Goal: Information Seeking & Learning: Learn about a topic

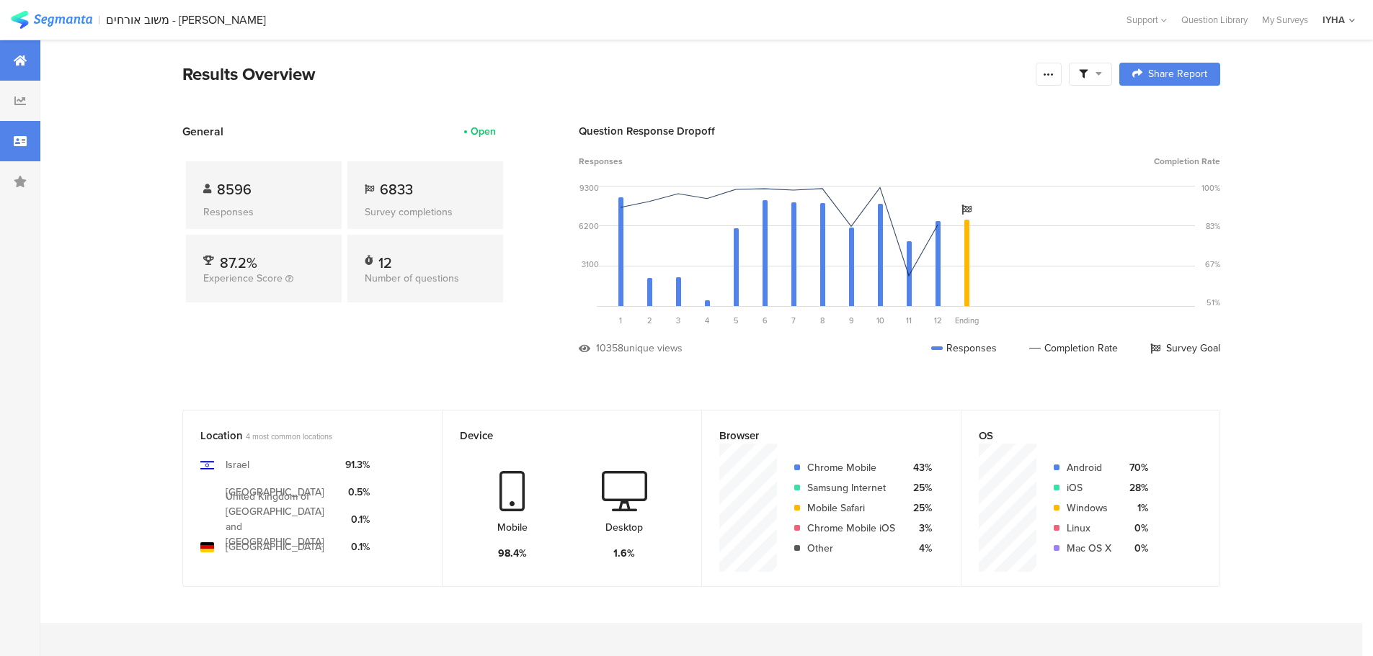
click at [31, 143] on div at bounding box center [20, 141] width 40 height 40
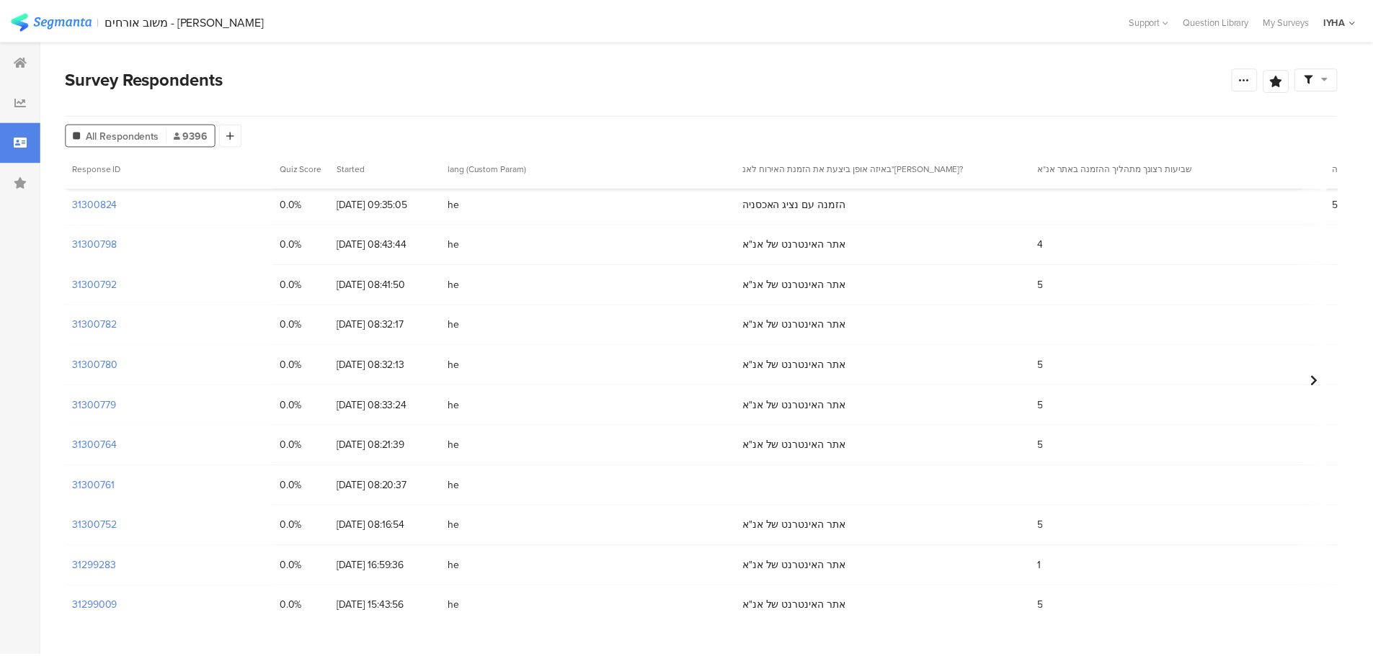
scroll to position [270, 0]
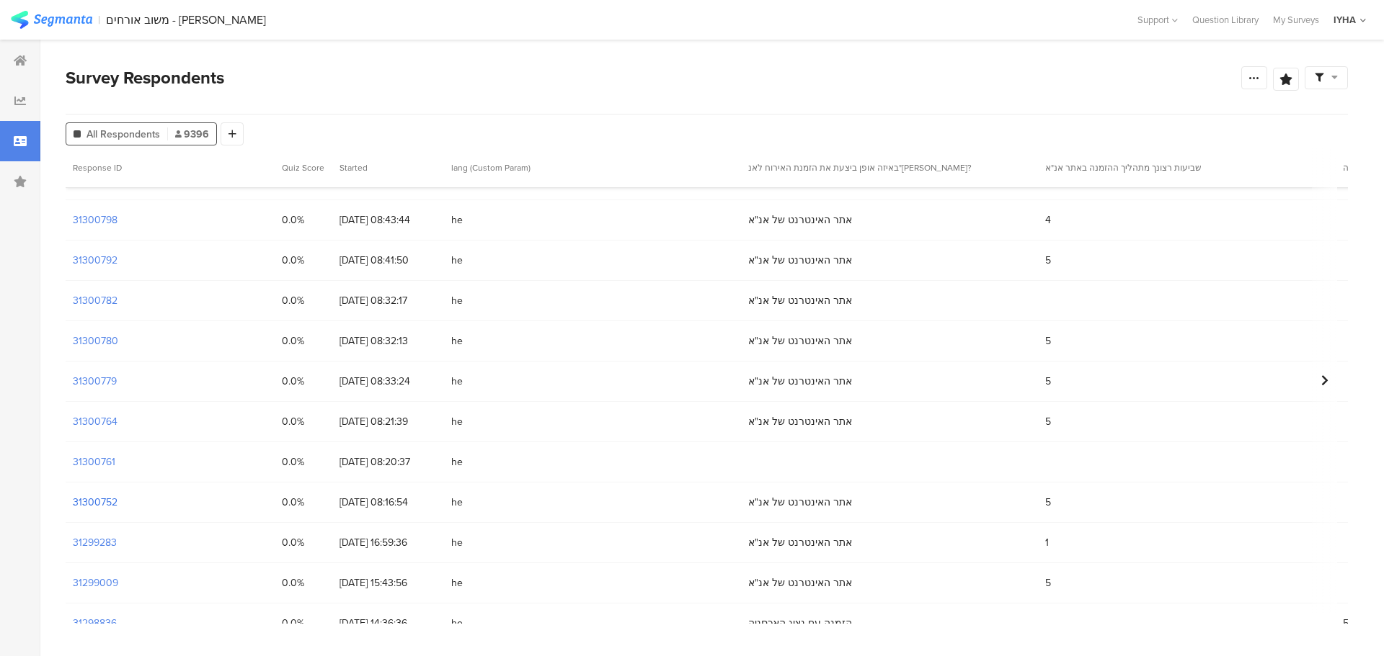
click at [104, 502] on section "31300752" at bounding box center [95, 502] width 45 height 15
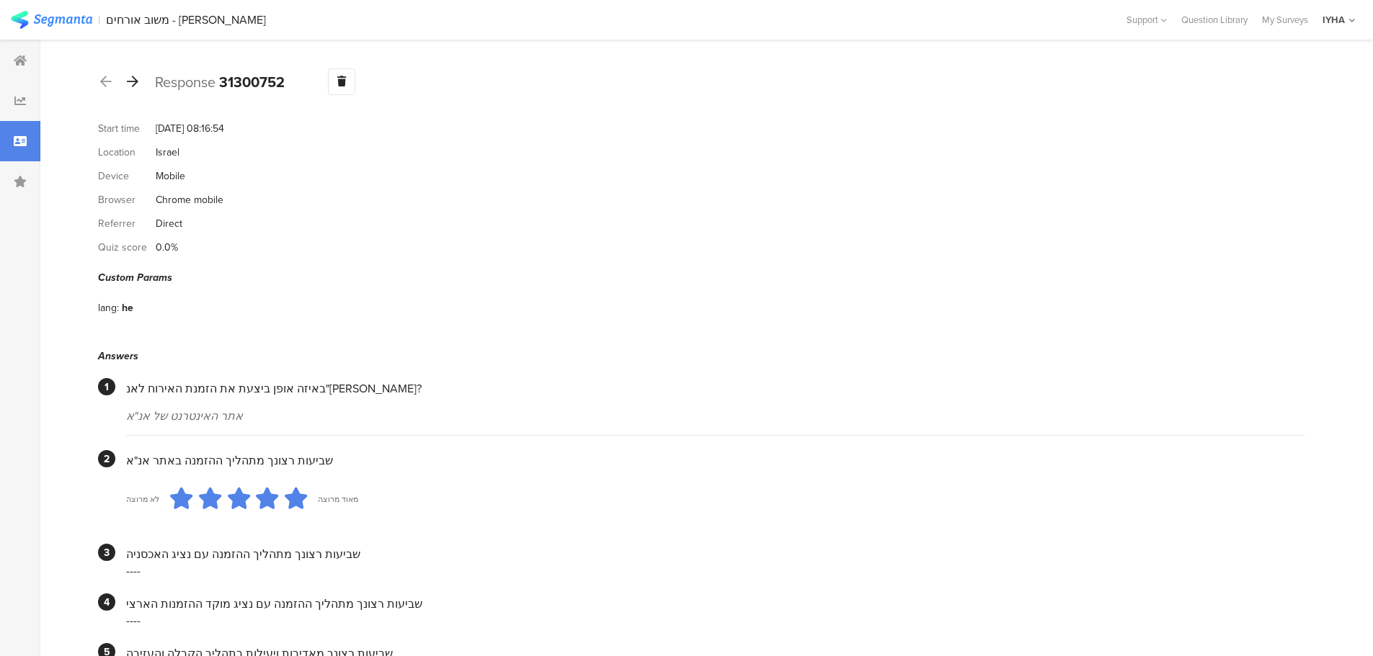
click at [128, 85] on icon at bounding box center [133, 81] width 12 height 13
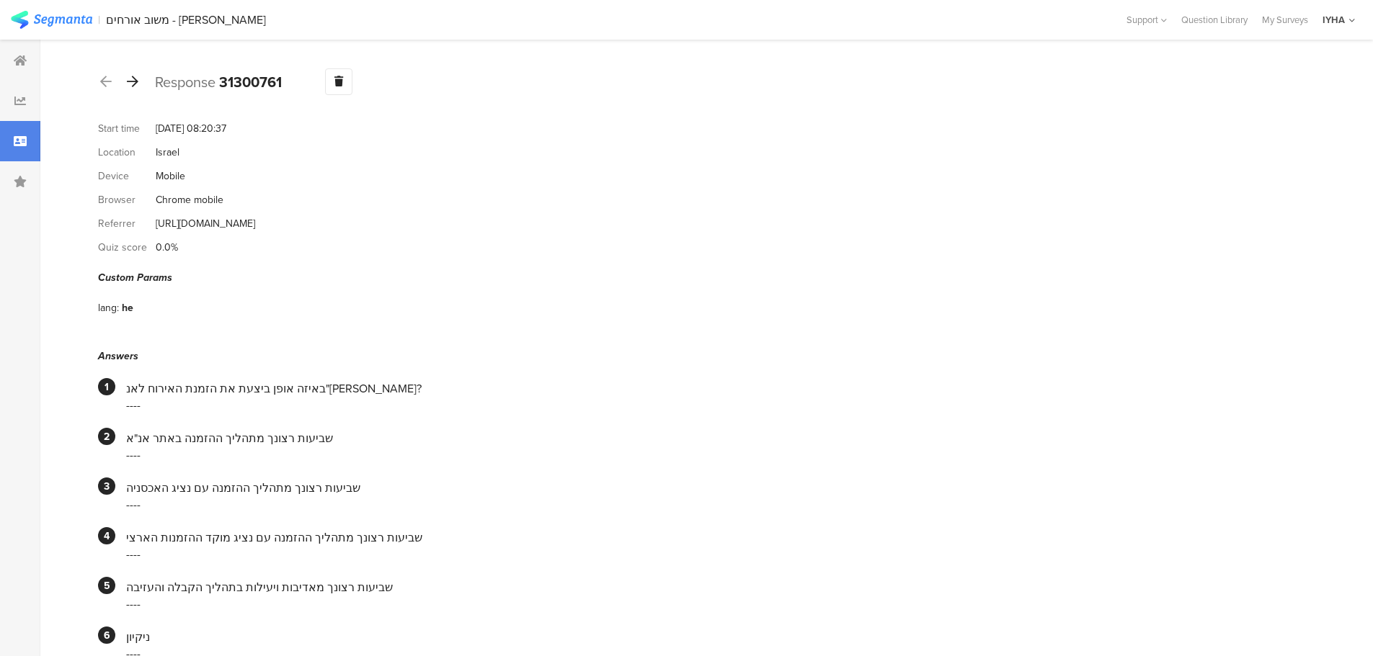
click at [132, 77] on icon at bounding box center [133, 81] width 12 height 13
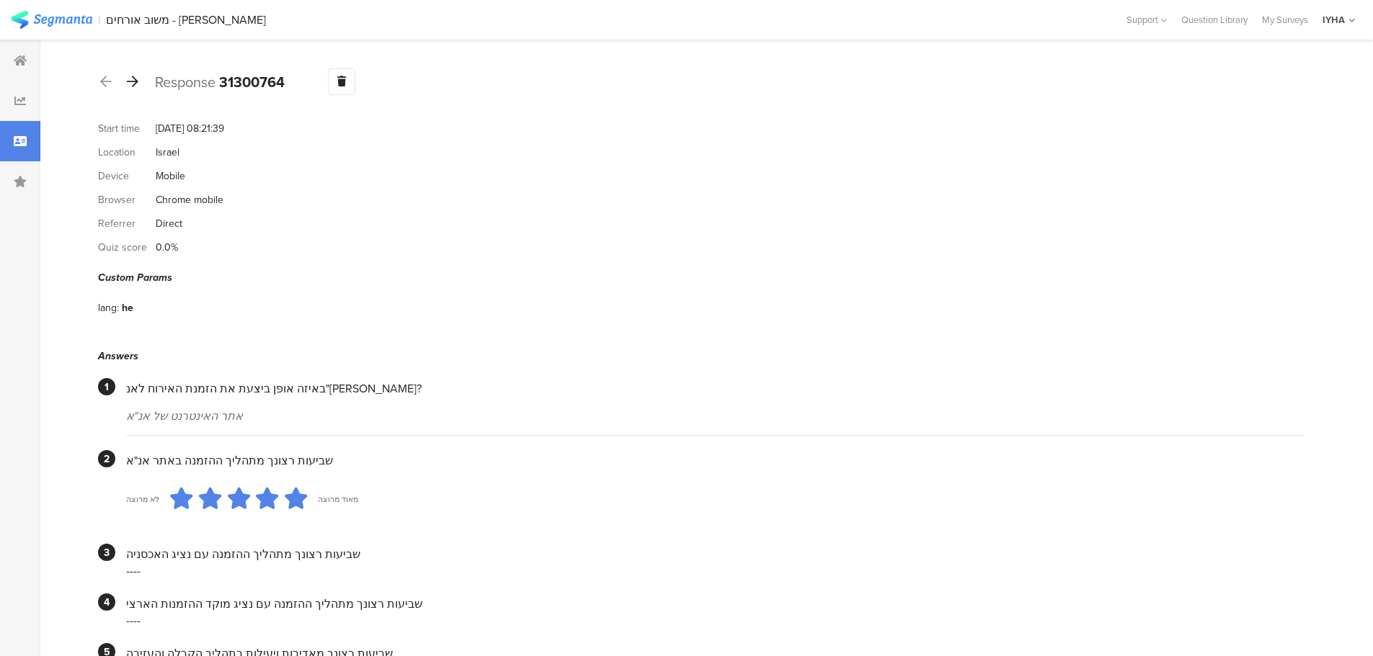
click at [138, 80] on icon at bounding box center [133, 81] width 12 height 13
click at [132, 87] on icon at bounding box center [133, 81] width 12 height 13
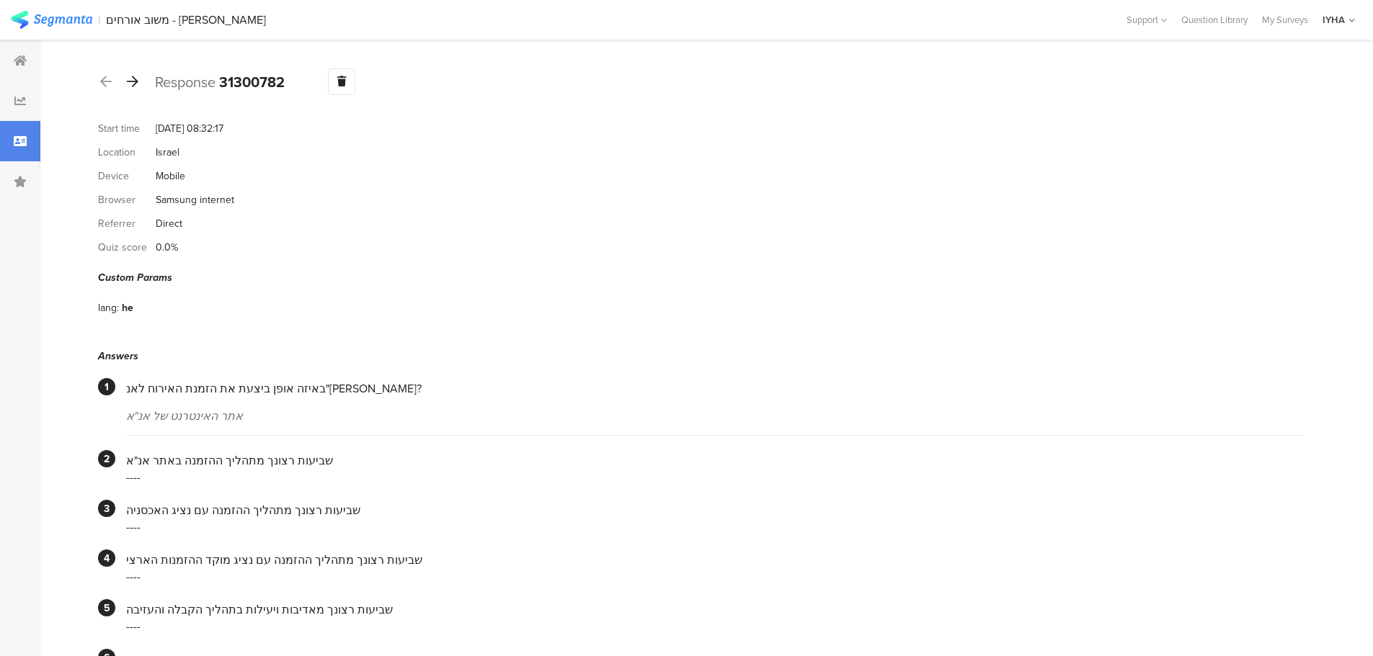
click at [136, 71] on div at bounding box center [133, 82] width 16 height 23
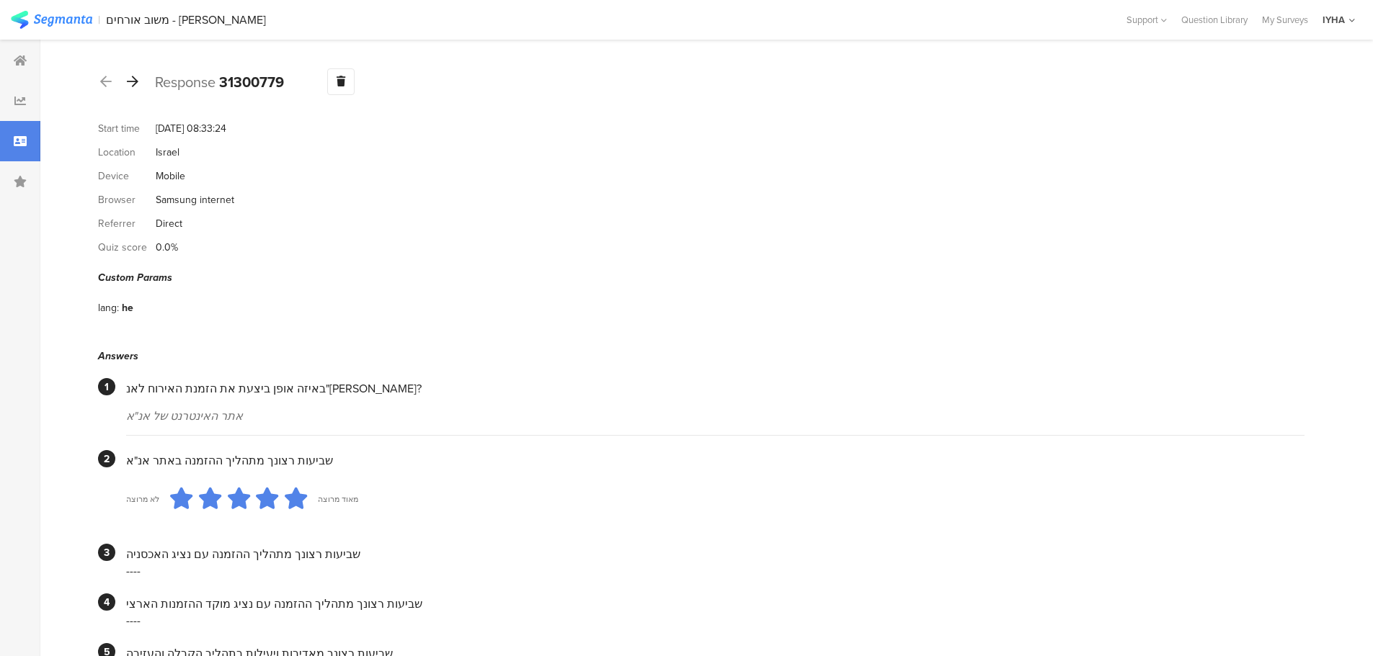
click at [129, 82] on icon at bounding box center [133, 81] width 12 height 13
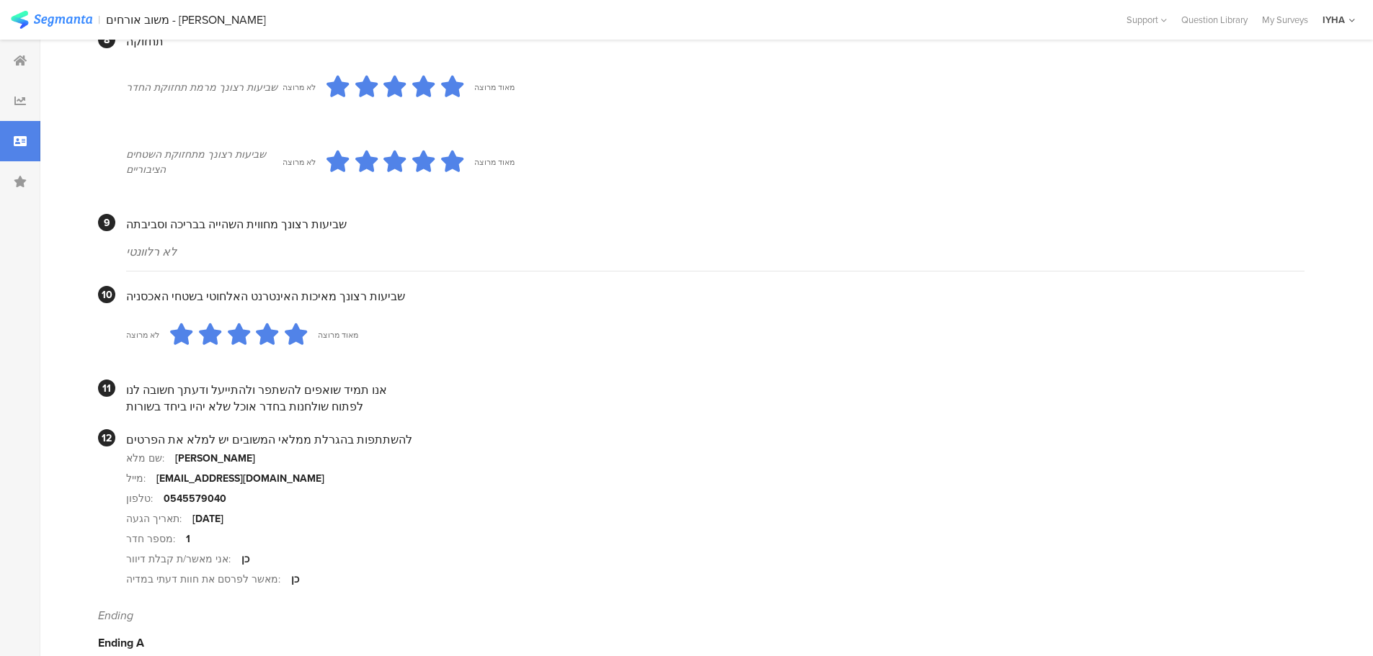
scroll to position [1198, 0]
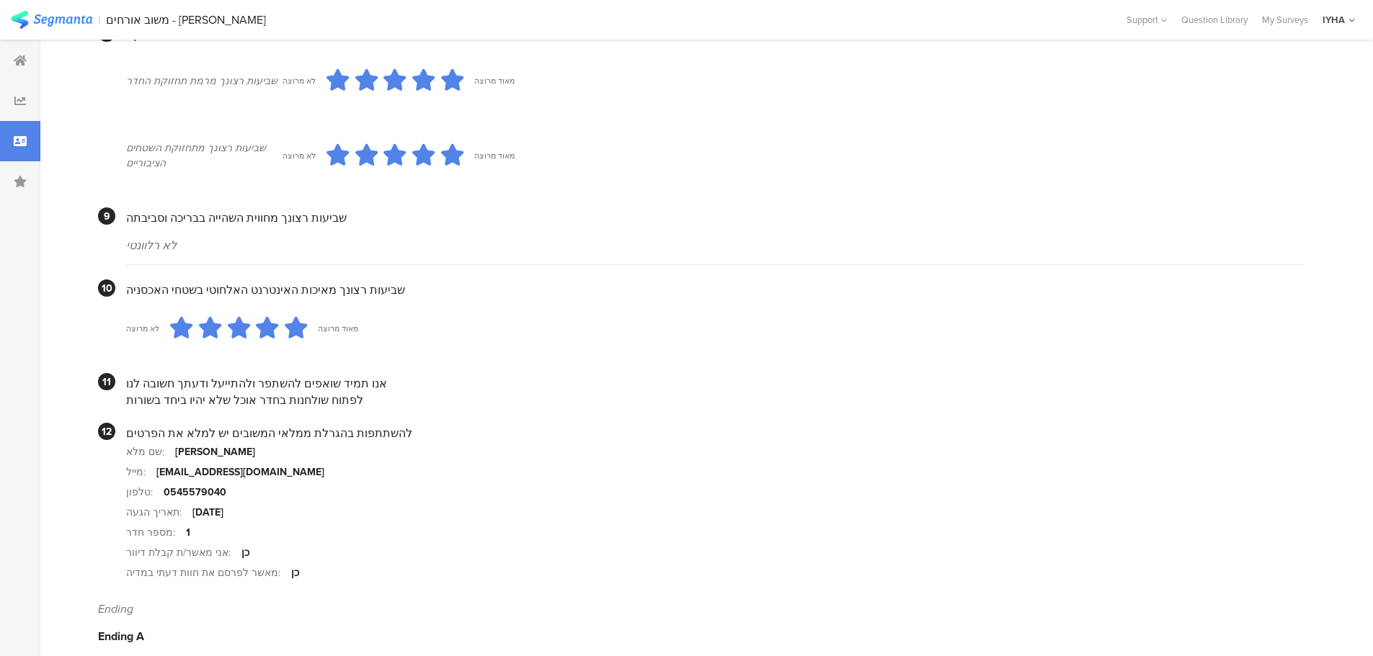
drag, startPoint x: 331, startPoint y: 387, endPoint x: 145, endPoint y: 383, distance: 186.7
click at [145, 392] on div "לפתוח שולחנות בחדר אוכל שלא יהיו ביחד בשורות" at bounding box center [715, 400] width 1178 height 17
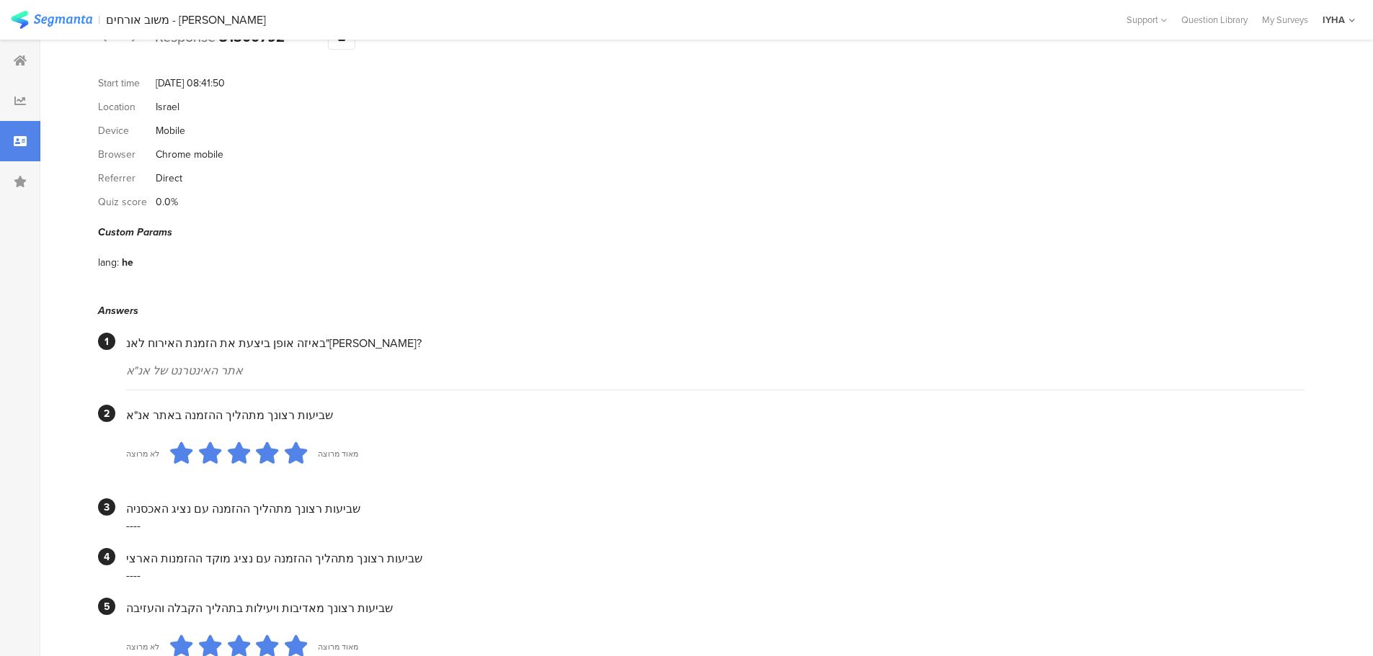
scroll to position [0, 0]
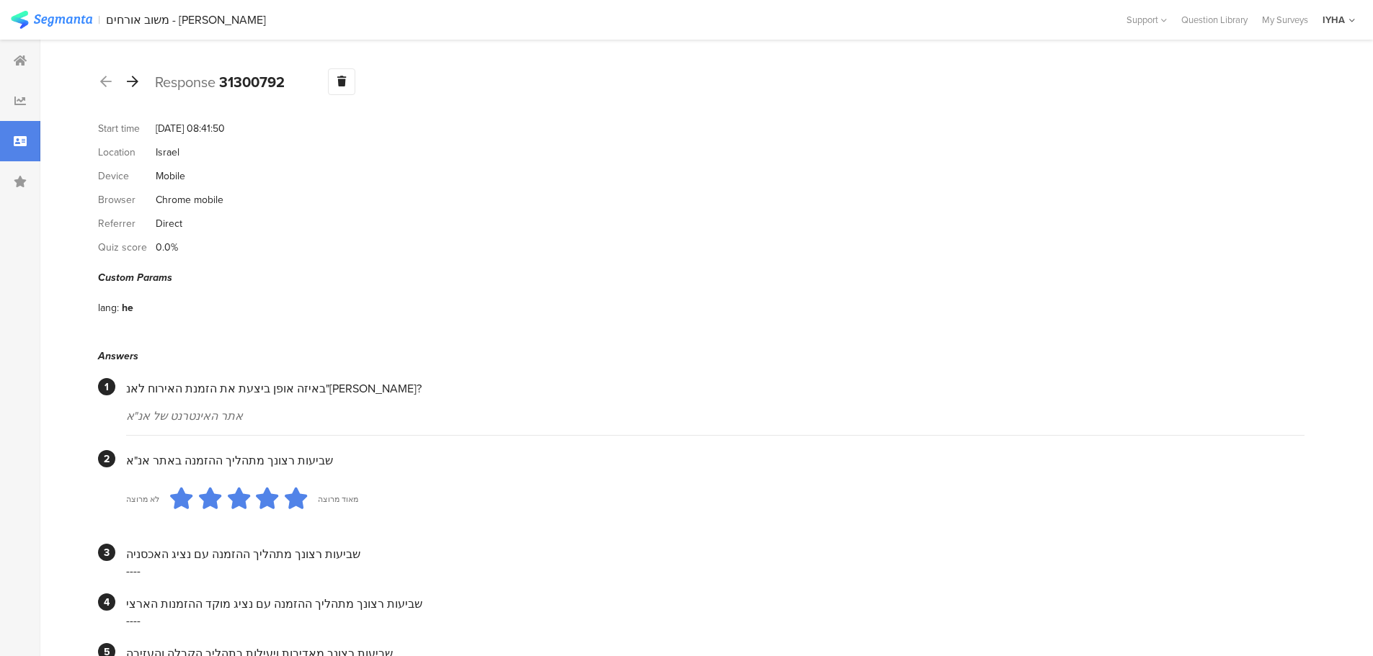
click at [131, 86] on icon at bounding box center [133, 81] width 12 height 13
click at [134, 79] on icon at bounding box center [133, 81] width 12 height 13
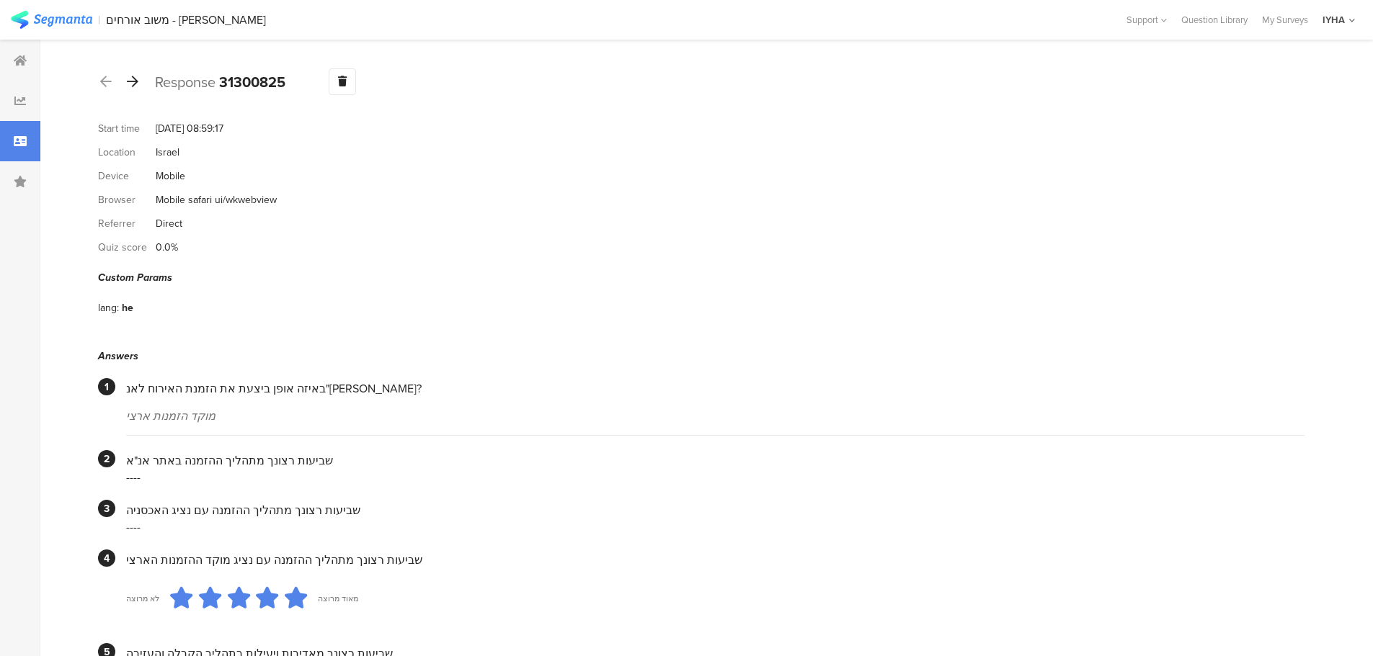
click at [139, 87] on div at bounding box center [133, 82] width 16 height 23
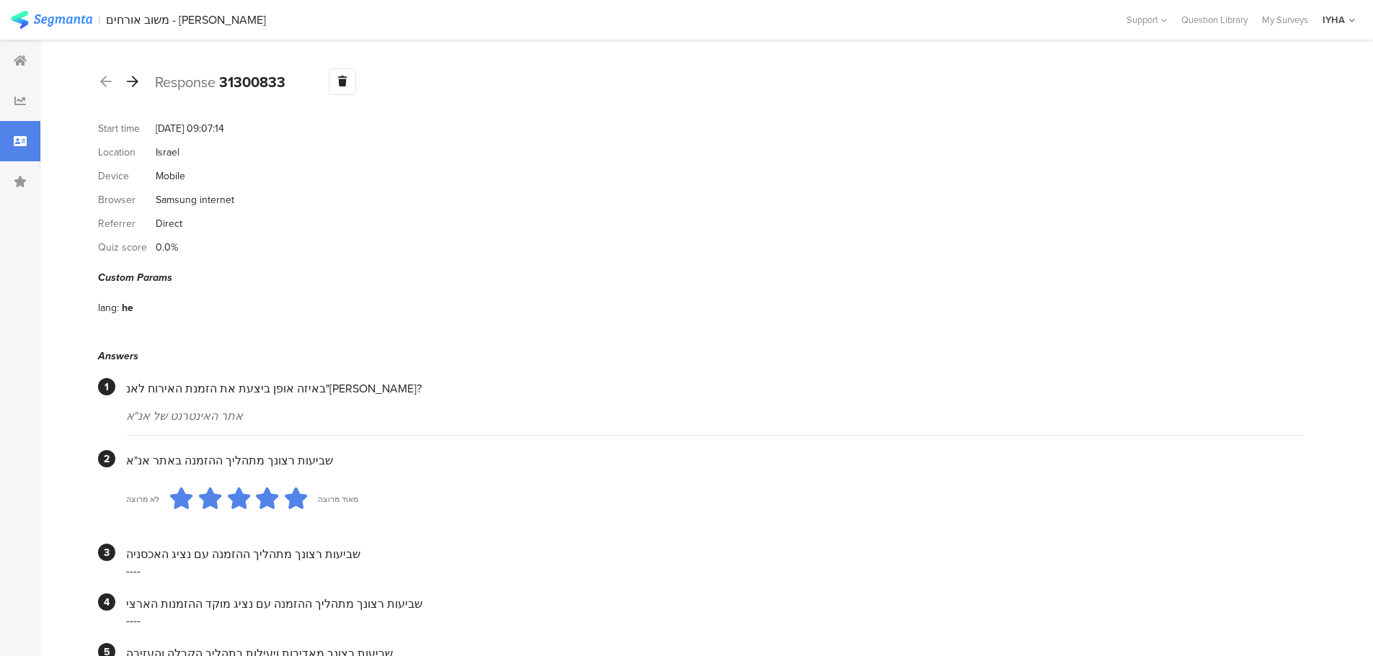
click at [133, 88] on div at bounding box center [133, 82] width 16 height 23
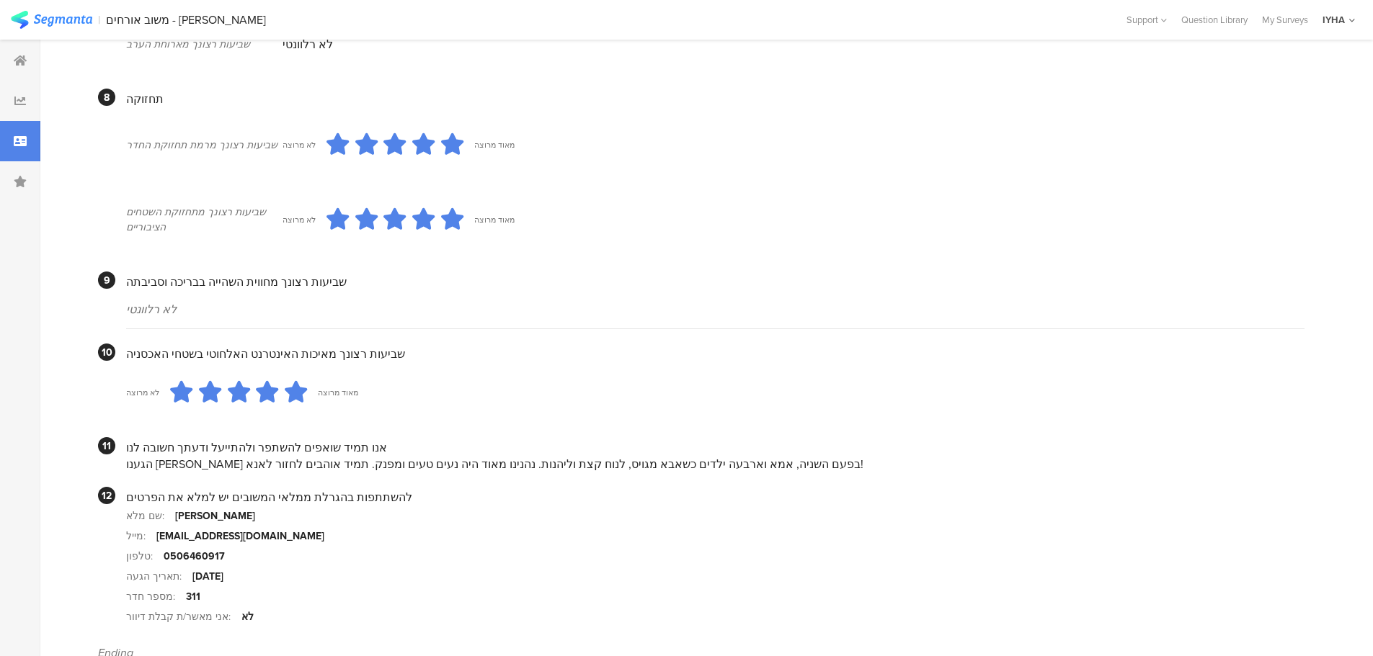
scroll to position [1178, 0]
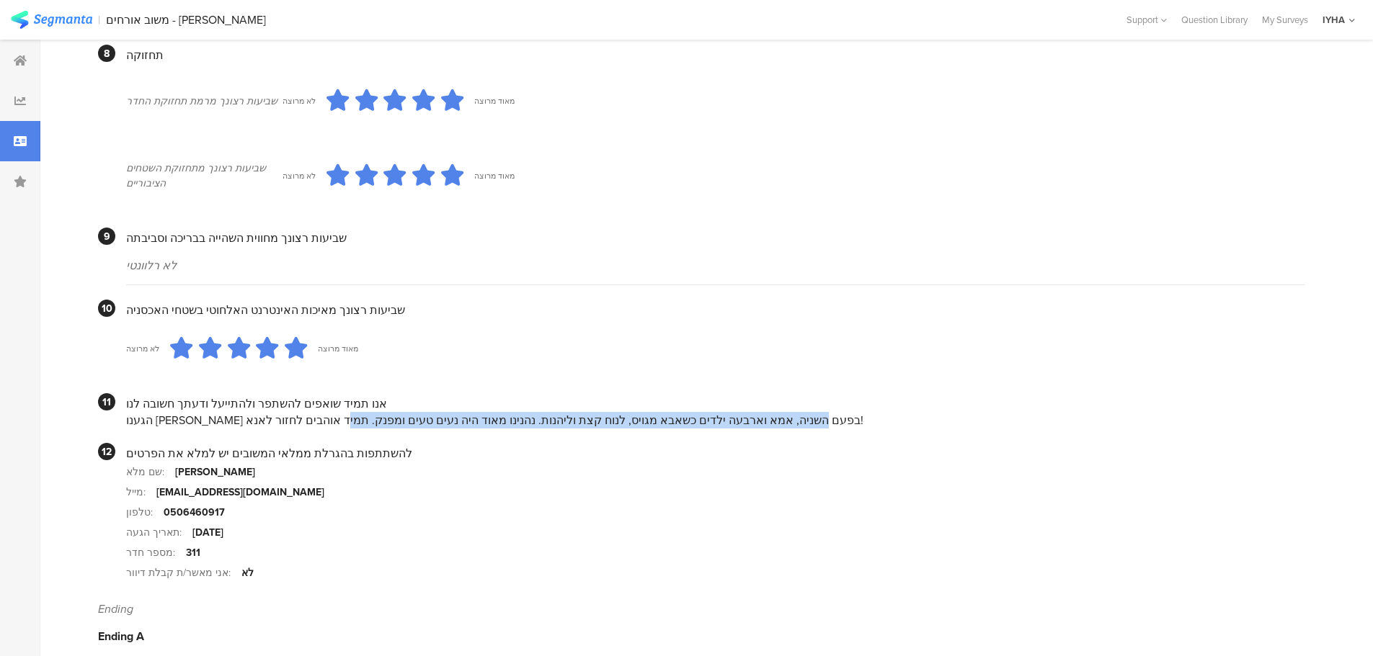
drag, startPoint x: 659, startPoint y: 407, endPoint x: 227, endPoint y: 405, distance: 431.6
click at [227, 412] on div "הגענו [PERSON_NAME] בפעם השניה, אמא וארבעה ילדים כשאבא מגויס, לנוח קצת וליהנות.…" at bounding box center [715, 420] width 1178 height 17
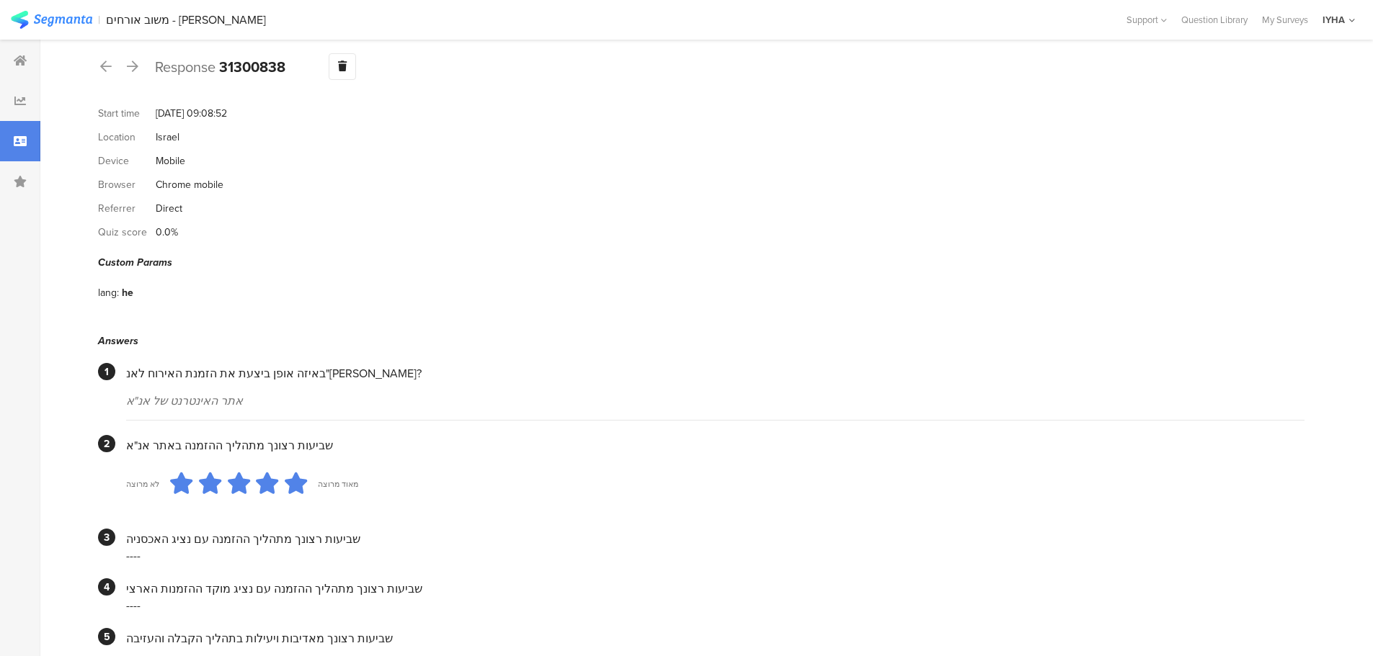
scroll to position [0, 0]
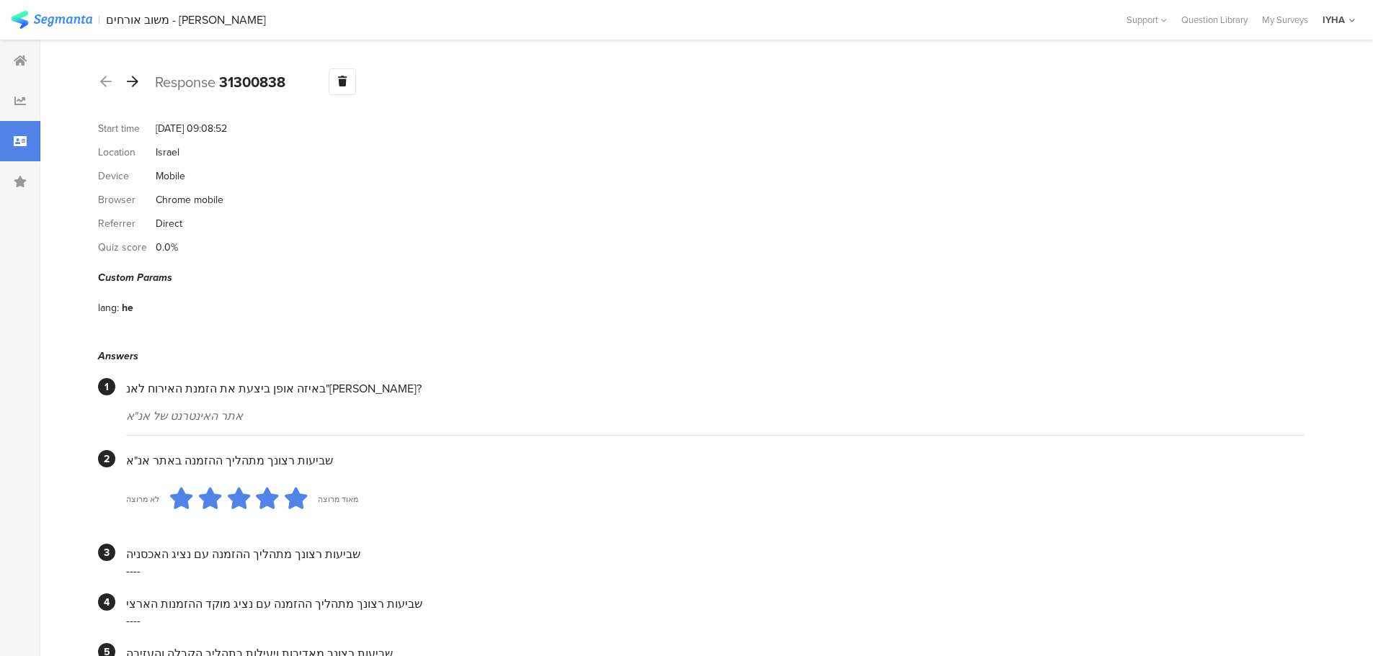
click at [134, 80] on icon at bounding box center [133, 81] width 12 height 13
click at [135, 80] on icon at bounding box center [133, 81] width 12 height 13
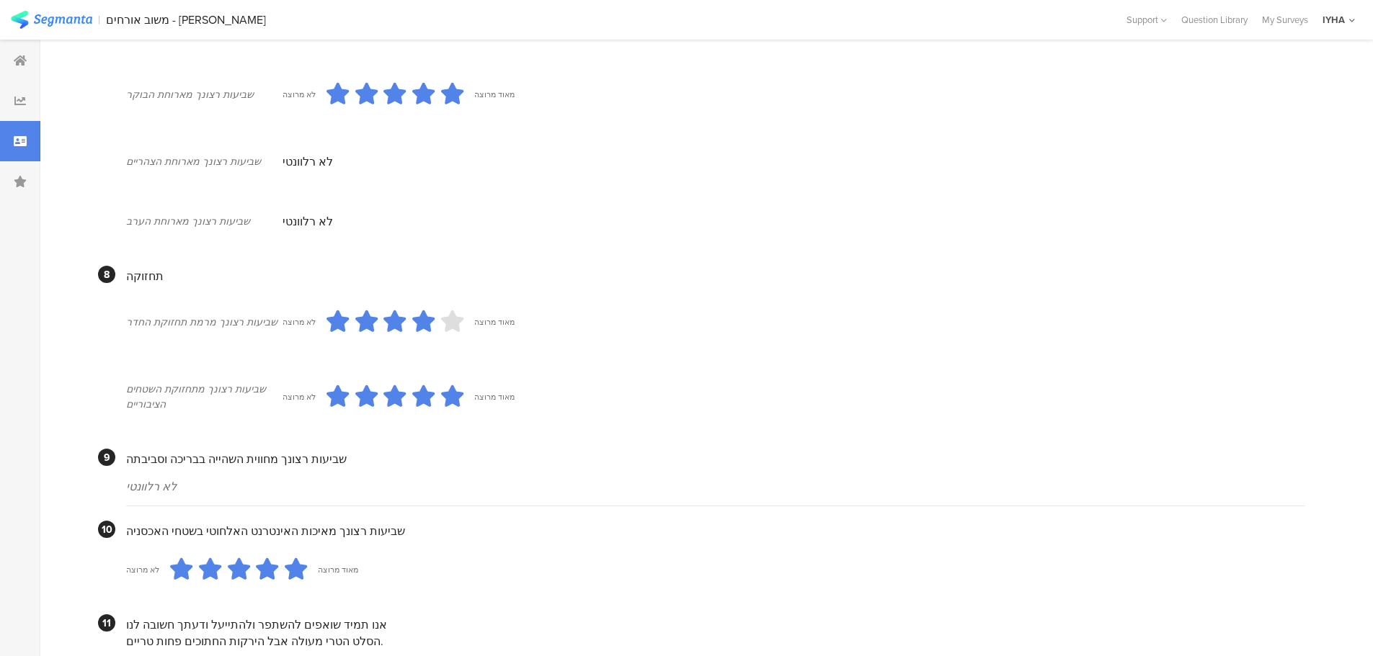
scroll to position [1178, 0]
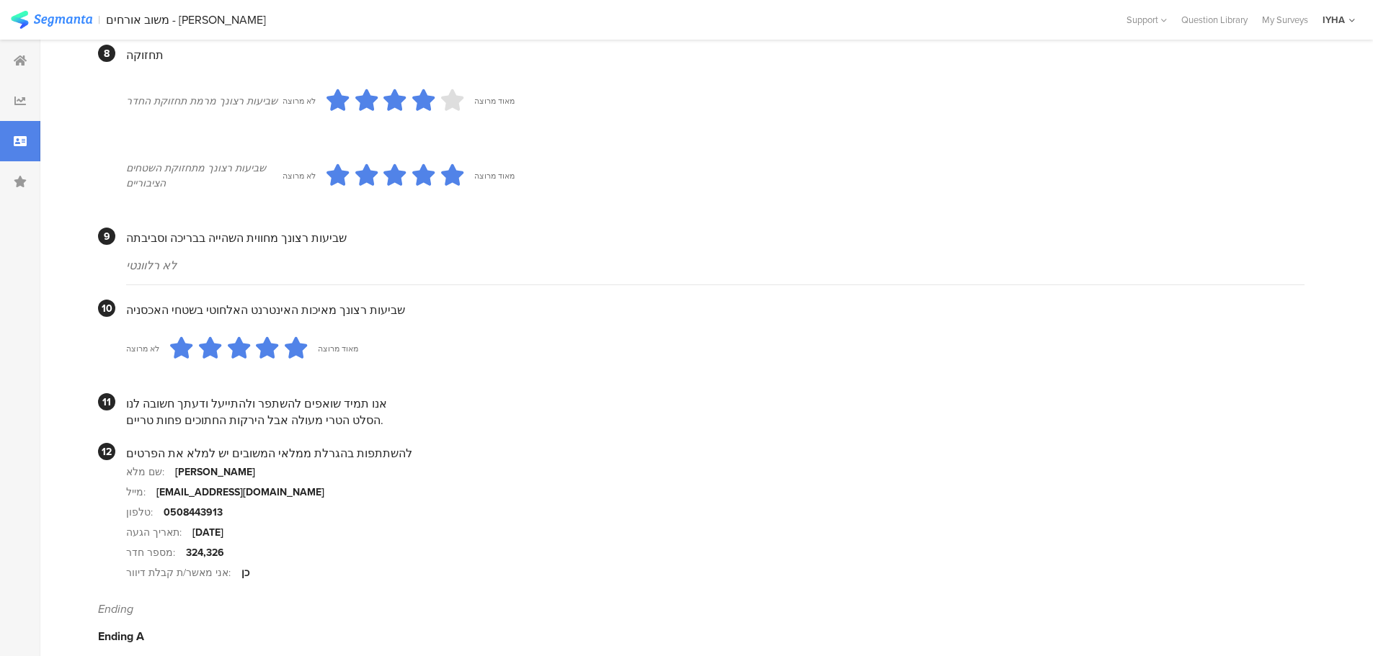
drag, startPoint x: 331, startPoint y: 401, endPoint x: 121, endPoint y: 404, distance: 209.7
click at [121, 404] on section "11 אנו תמיד שואפים להשתפר ולהתייעל ודעתך חשובה לנו הסלט הטרי מעולה אבל הירקות ה…" at bounding box center [701, 410] width 1206 height 35
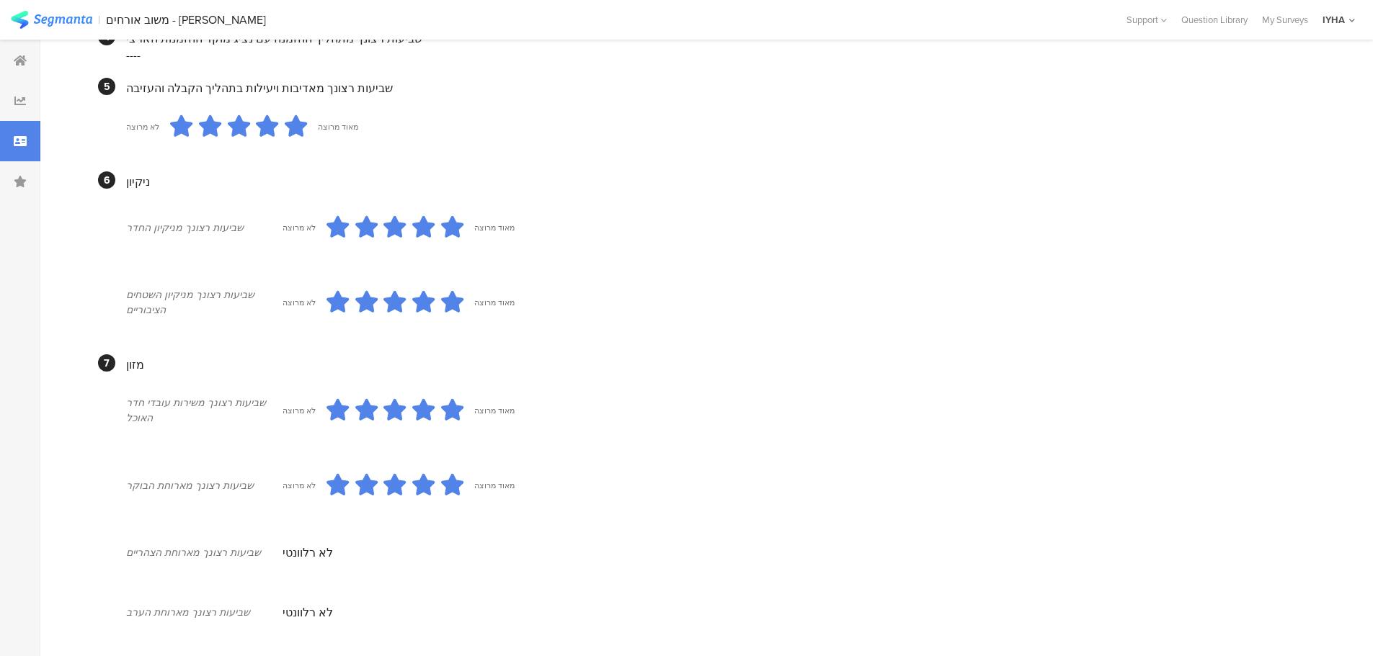
scroll to position [0, 0]
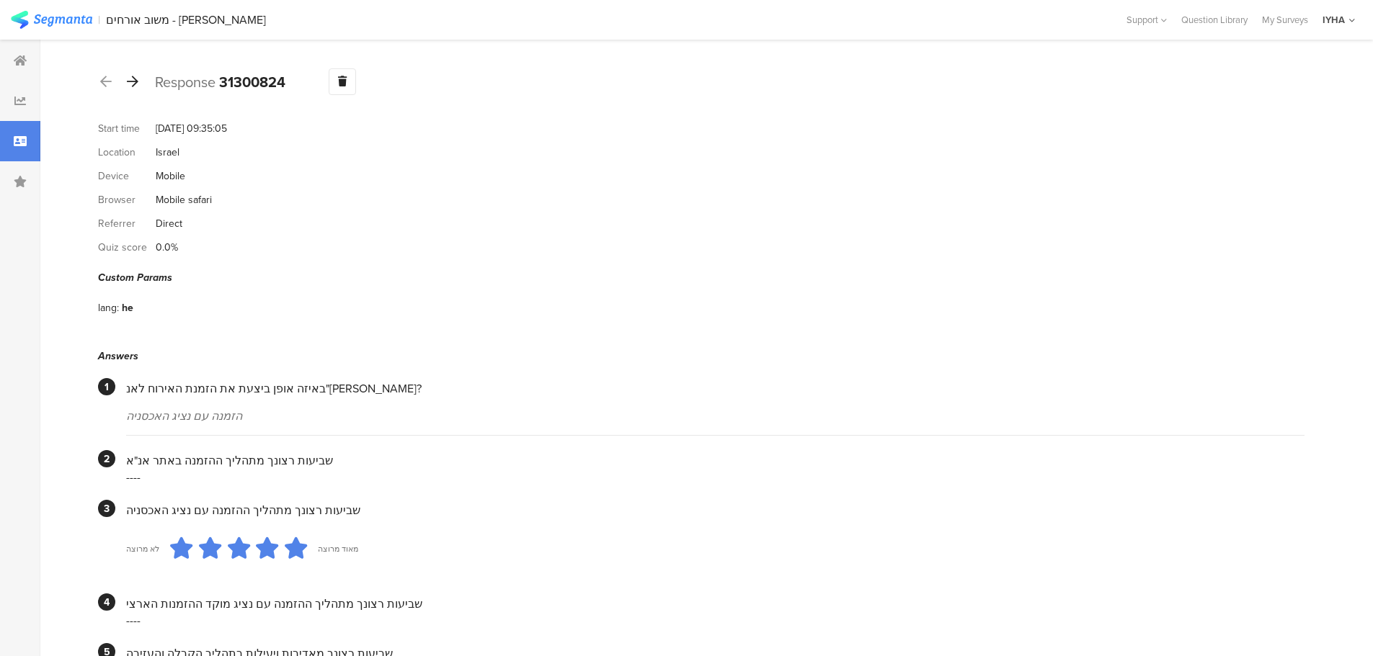
click at [132, 81] on icon at bounding box center [133, 81] width 12 height 13
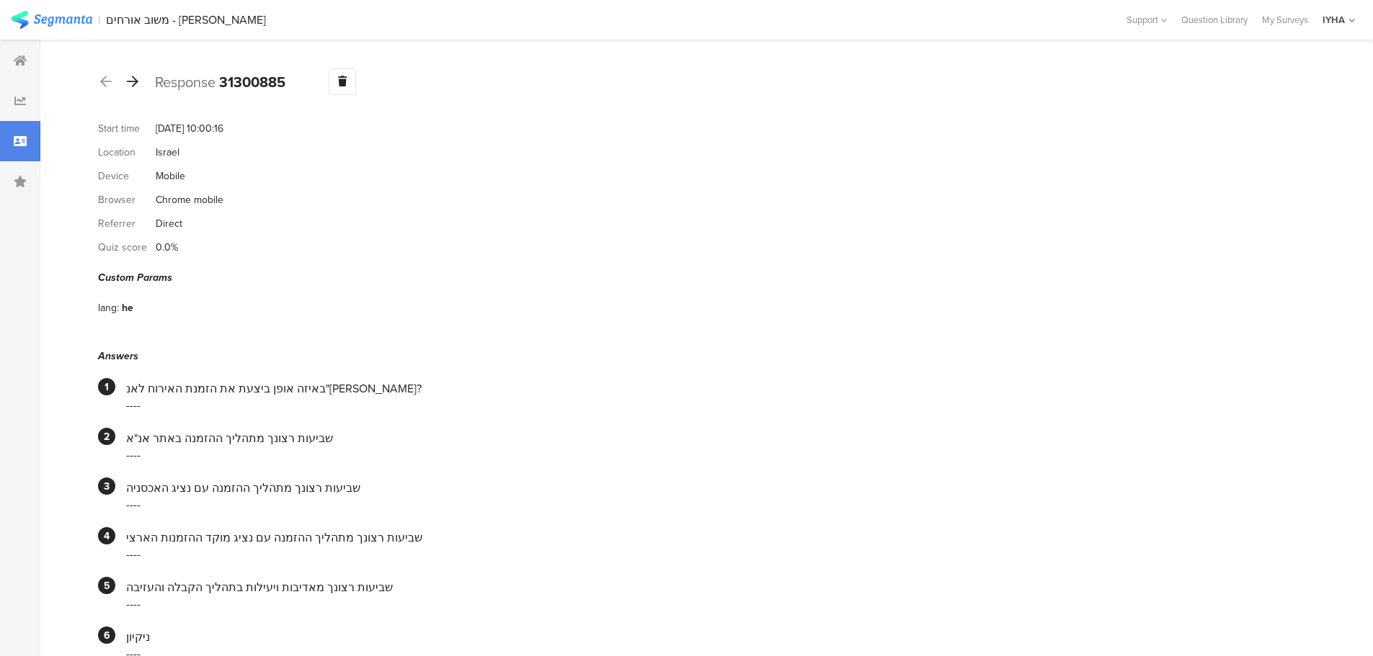
click at [136, 83] on icon at bounding box center [133, 81] width 12 height 13
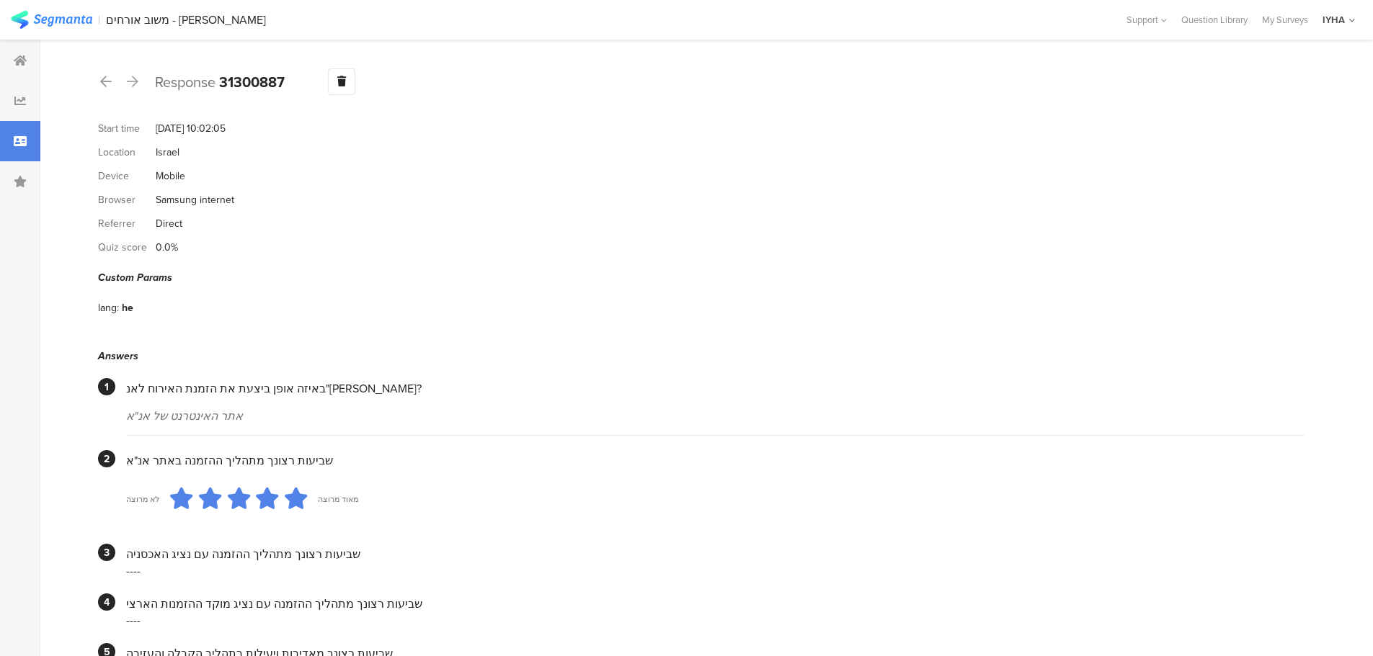
click at [130, 84] on icon at bounding box center [133, 81] width 12 height 13
click at [133, 79] on icon at bounding box center [133, 81] width 12 height 13
click at [133, 81] on icon at bounding box center [133, 81] width 12 height 13
